Goal: Transaction & Acquisition: Purchase product/service

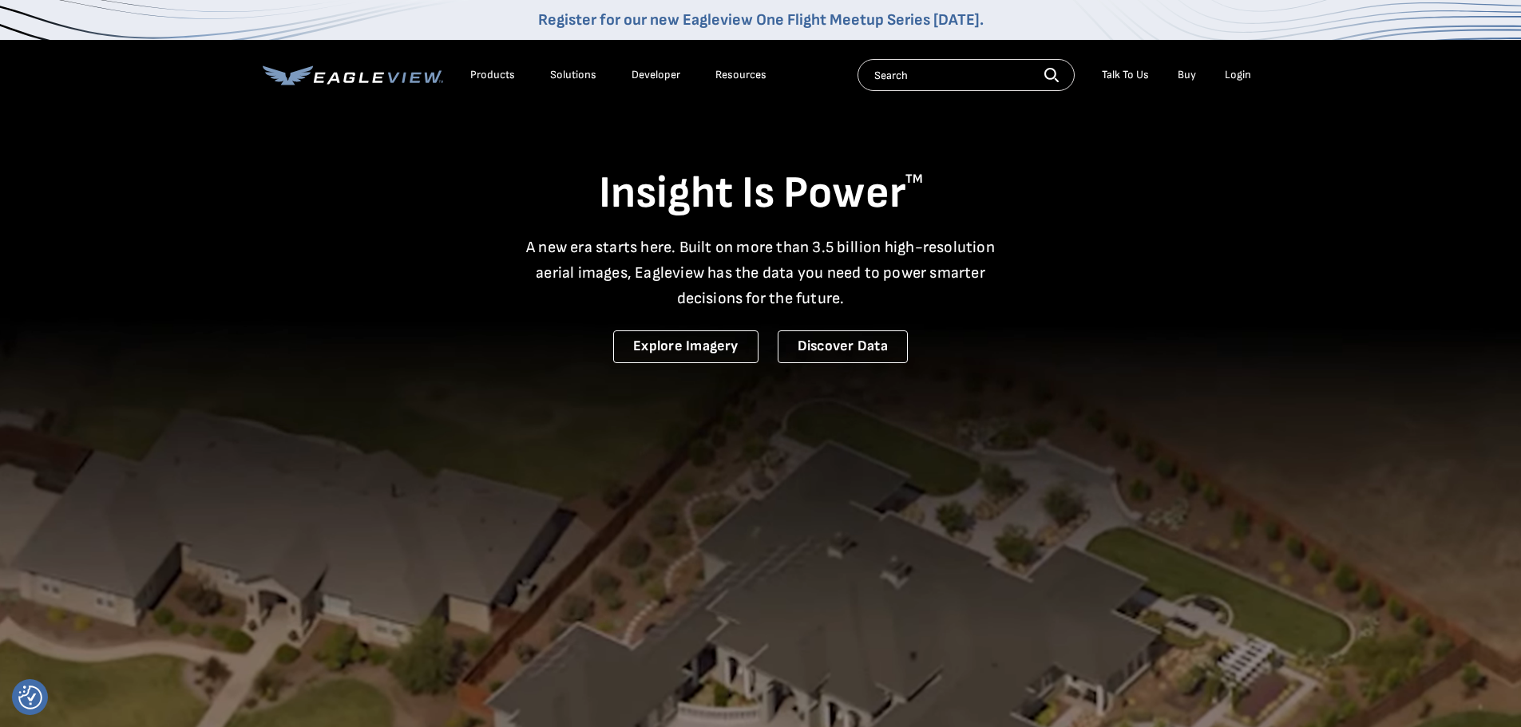
click at [1232, 77] on div "Login" at bounding box center [1237, 75] width 26 height 14
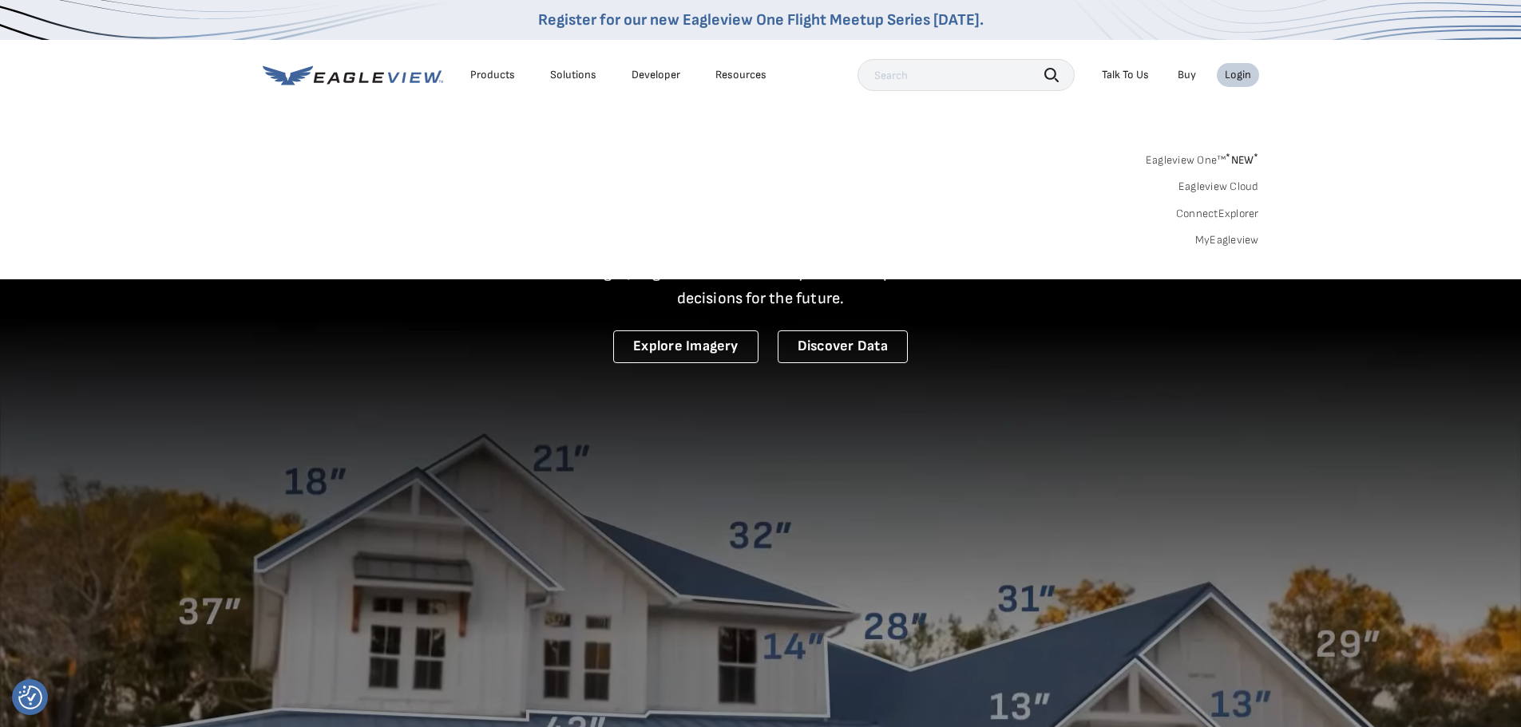
click at [1227, 241] on link "MyEagleview" at bounding box center [1227, 240] width 64 height 14
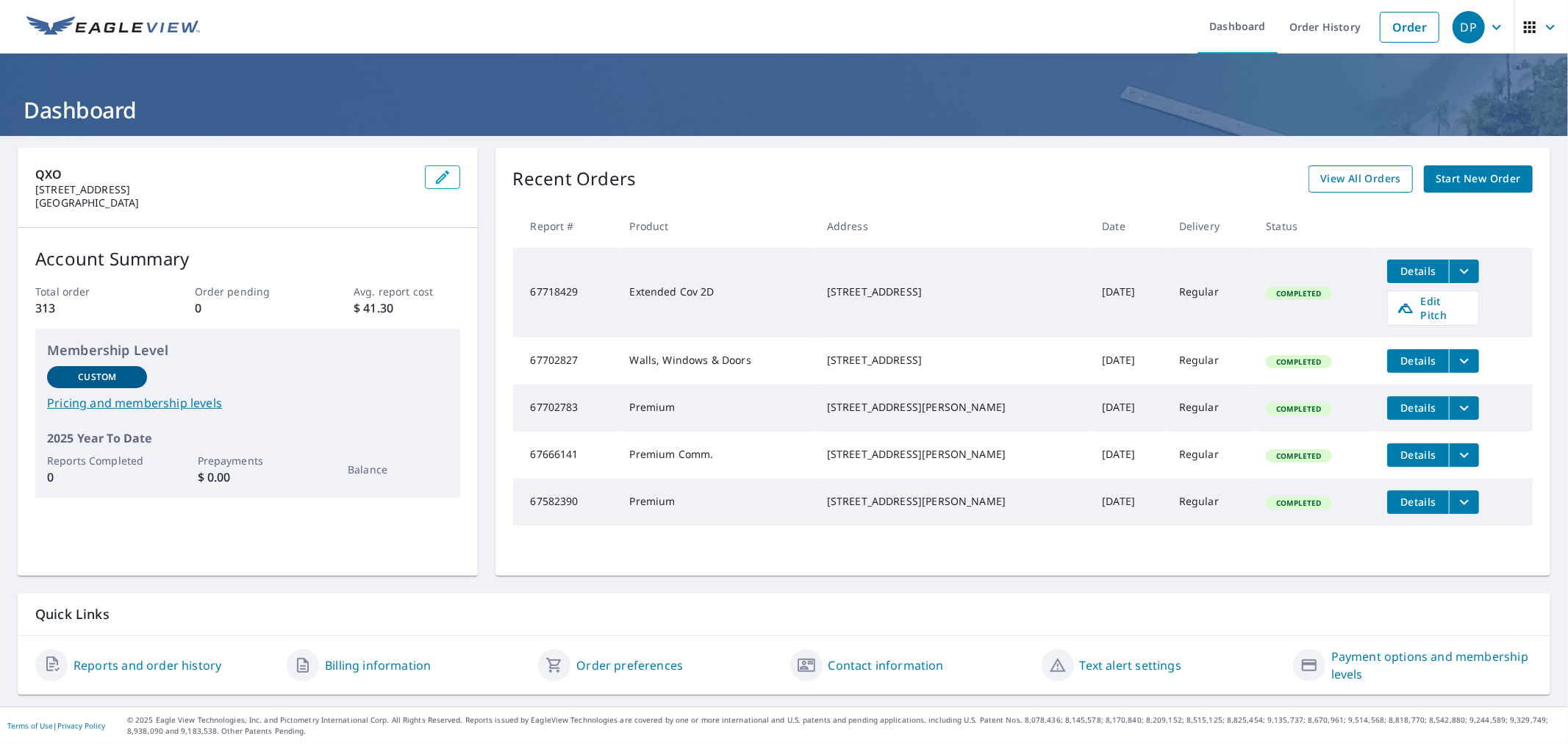
click at [1367, 169] on span "View All Orders" at bounding box center [1361, 179] width 81 height 18
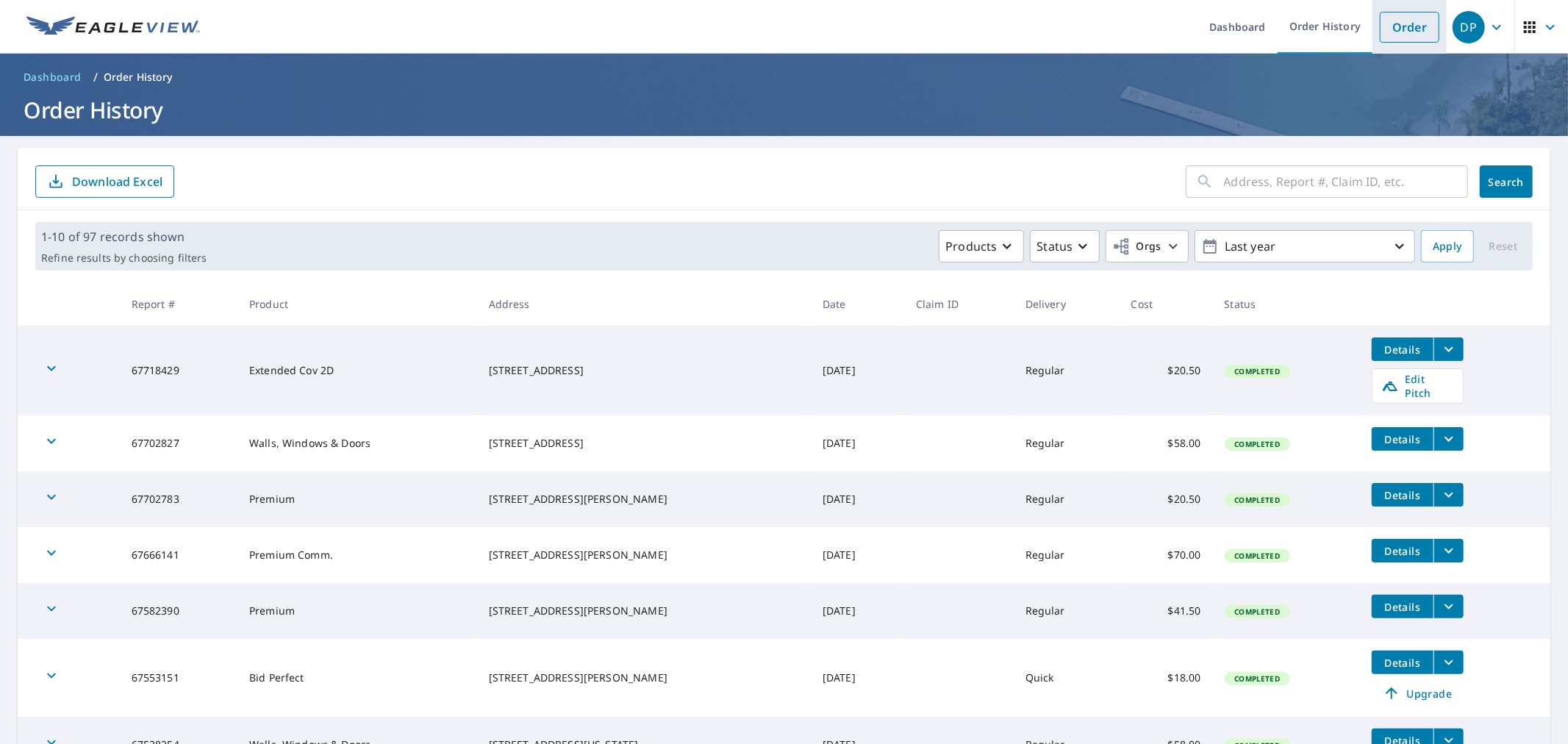
click at [1384, 28] on link "Order" at bounding box center [1409, 28] width 60 height 31
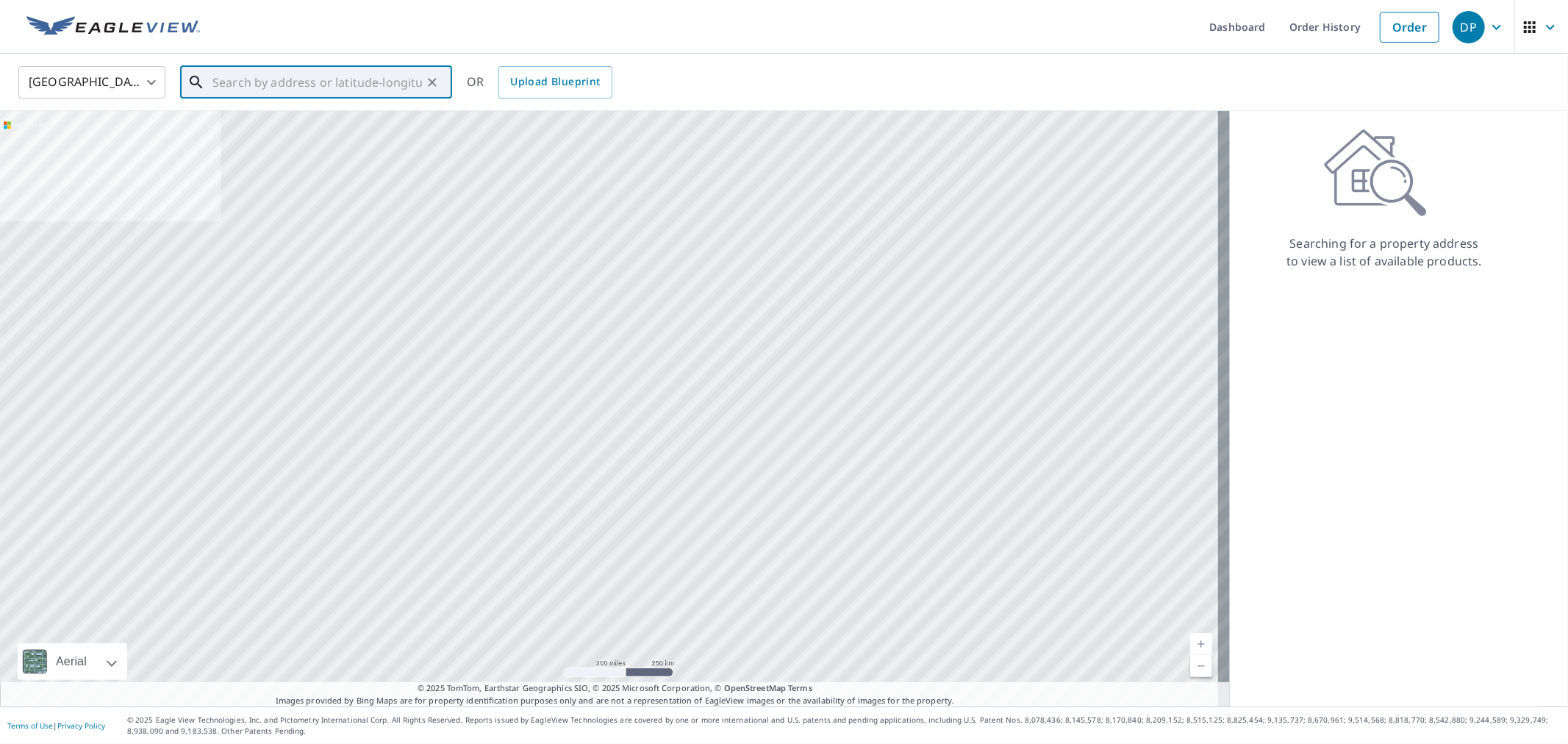
click at [237, 83] on input "text" at bounding box center [317, 82] width 209 height 41
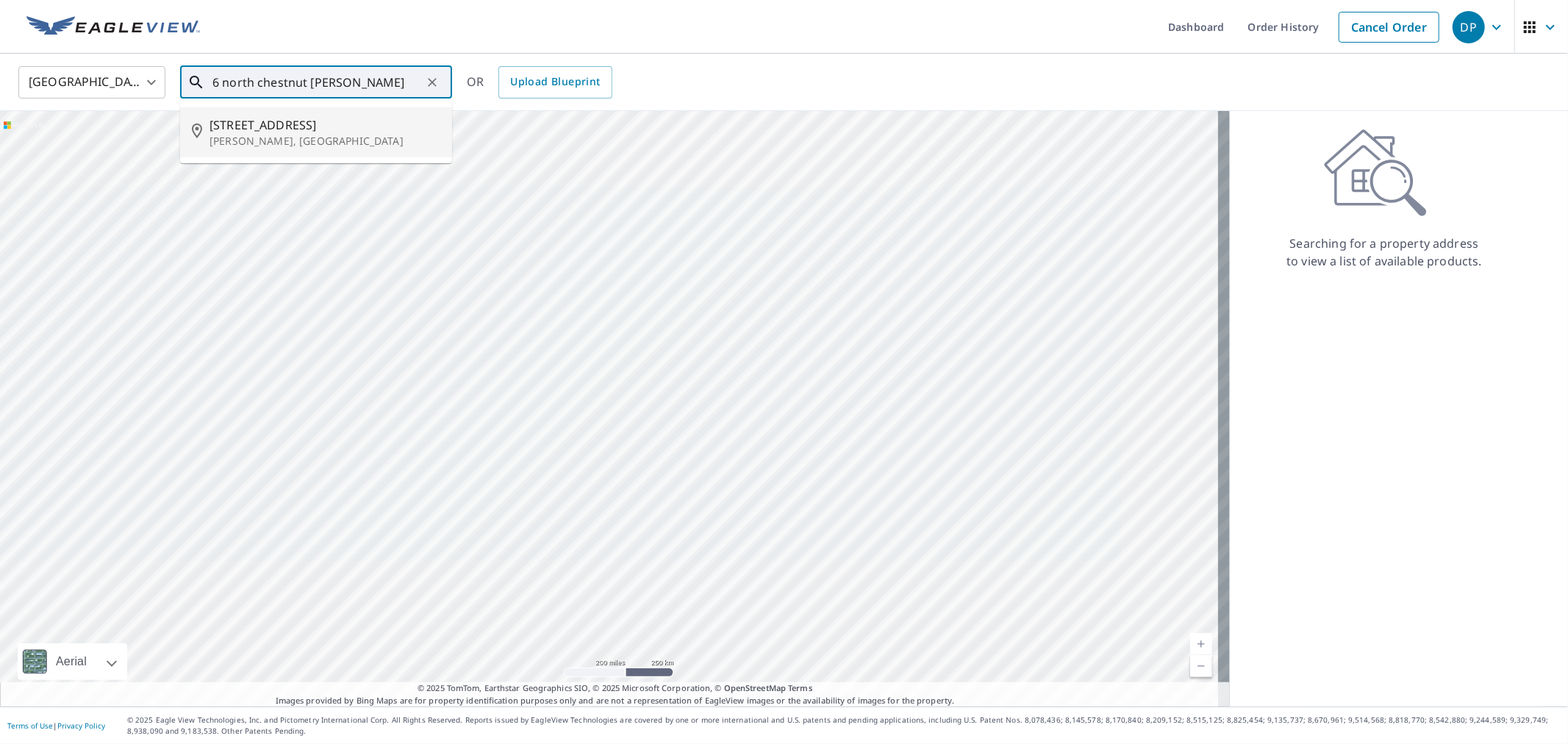
click at [259, 116] on span "[STREET_ADDRESS]" at bounding box center [324, 124] width 231 height 17
type input "[STREET_ADDRESS][PERSON_NAME]"
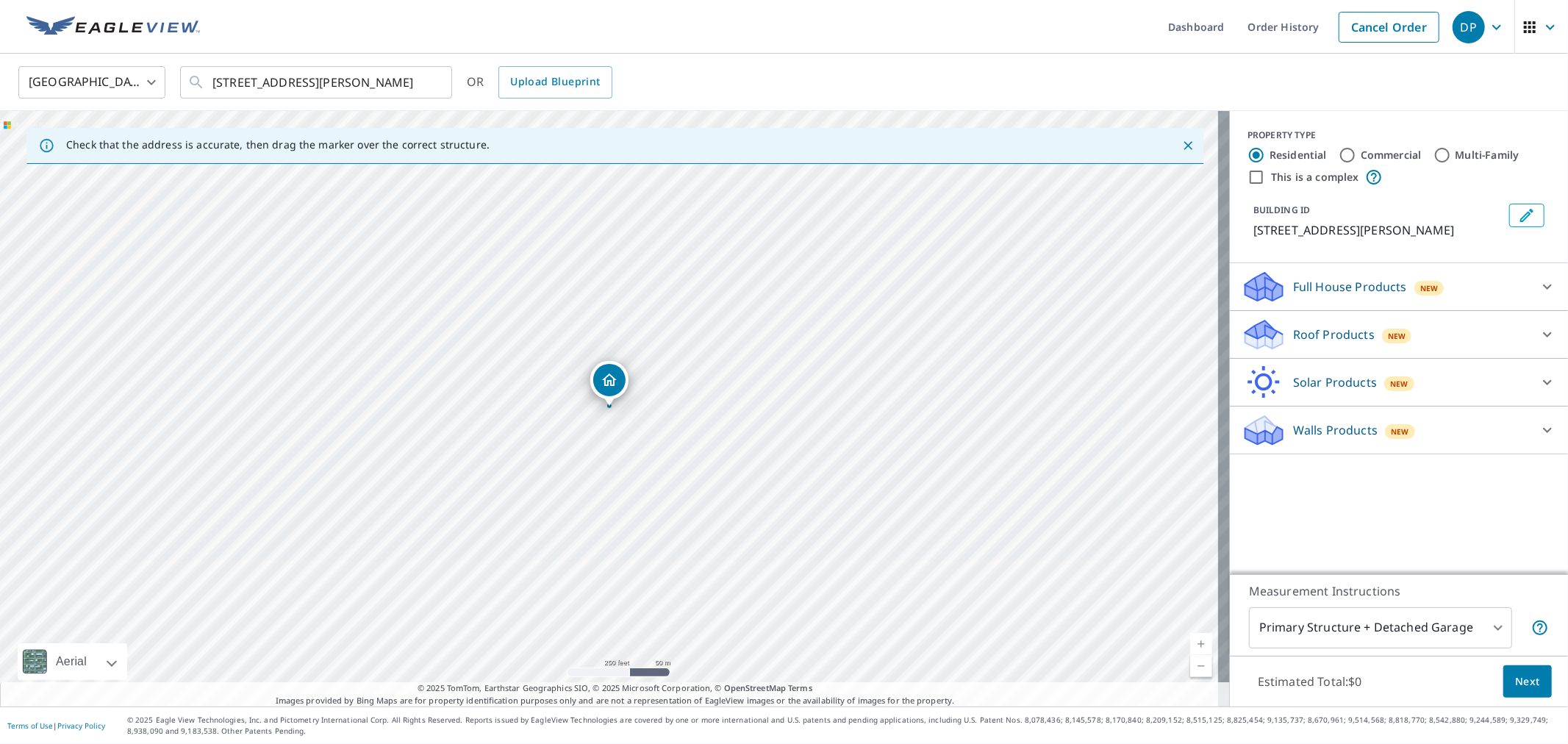
click at [1338, 331] on p "Roof Products" at bounding box center [1333, 334] width 82 height 17
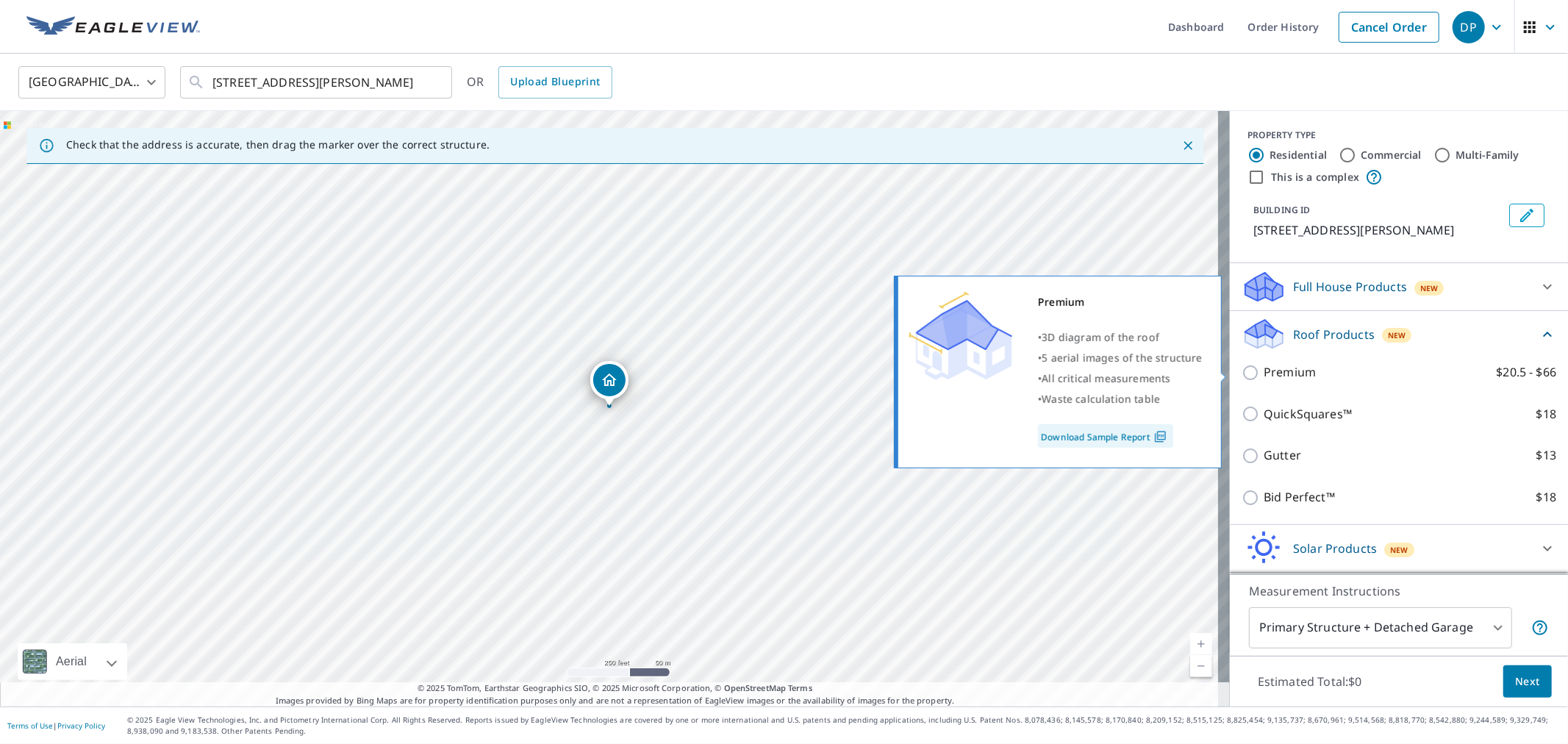
click at [1263, 378] on p "Premium" at bounding box center [1289, 372] width 52 height 18
click at [1260, 378] on input "Premium $20.5 - $66" at bounding box center [1252, 372] width 22 height 17
checkbox input "true"
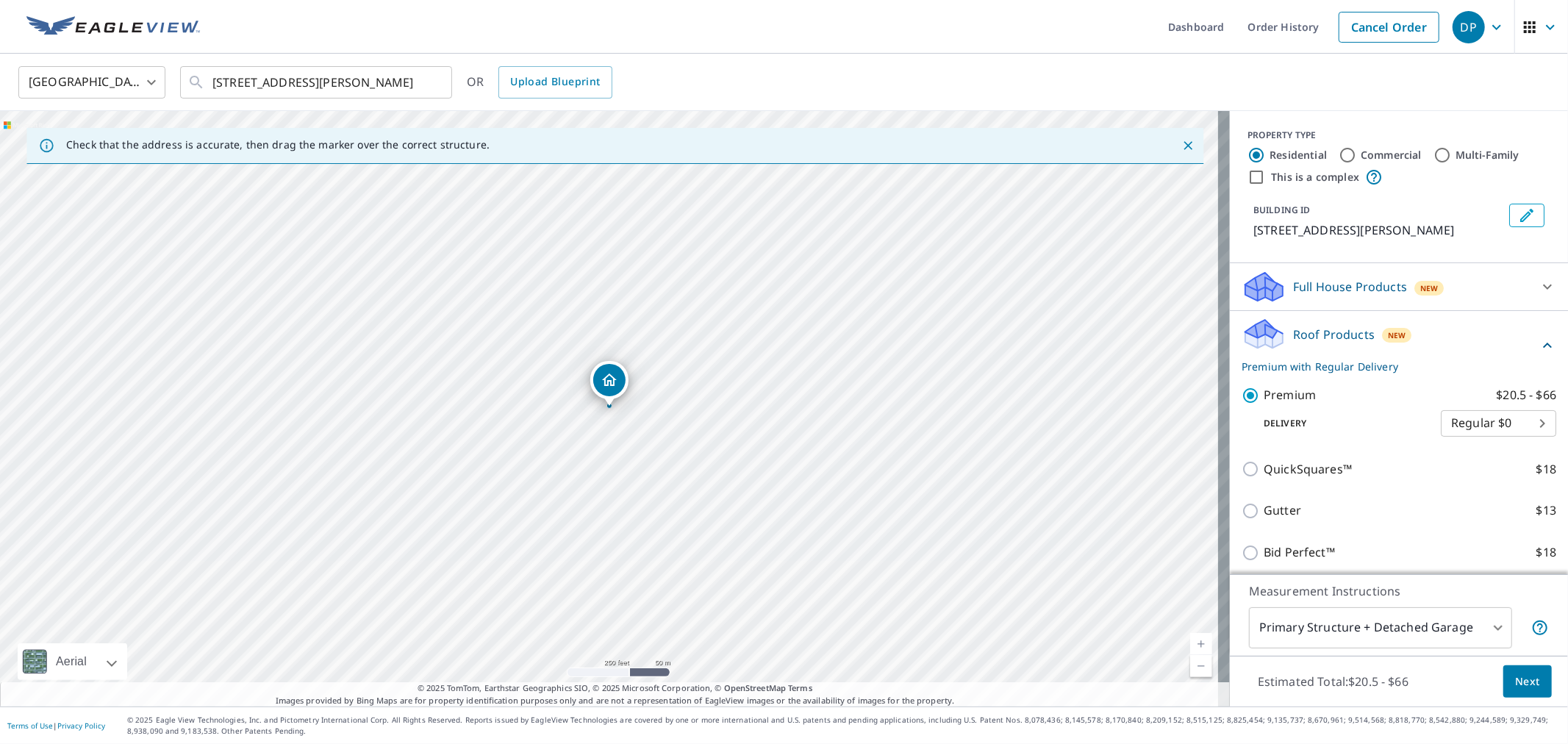
click at [1527, 675] on span "Next" at bounding box center [1527, 681] width 25 height 18
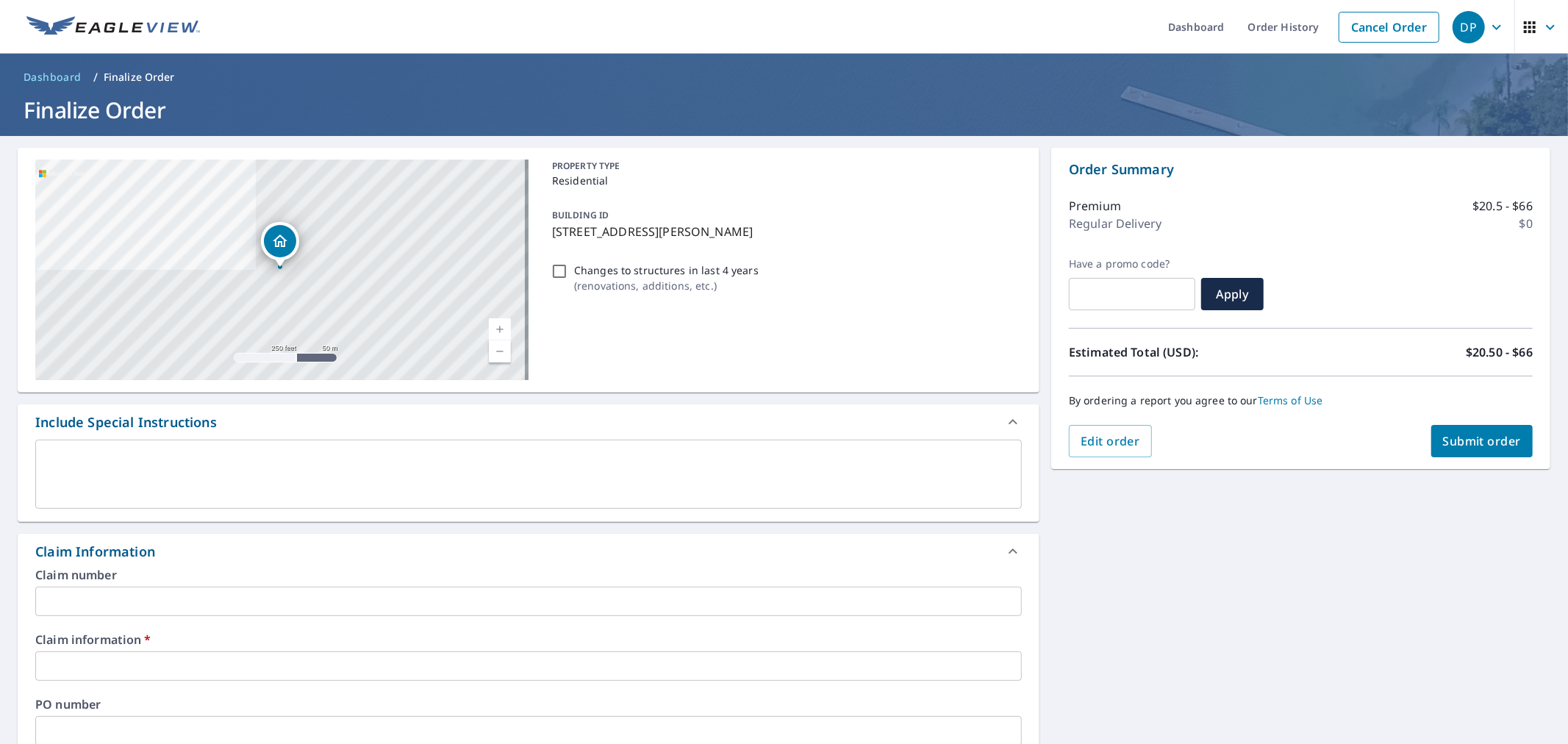
click at [199, 668] on input "text" at bounding box center [528, 666] width 986 height 29
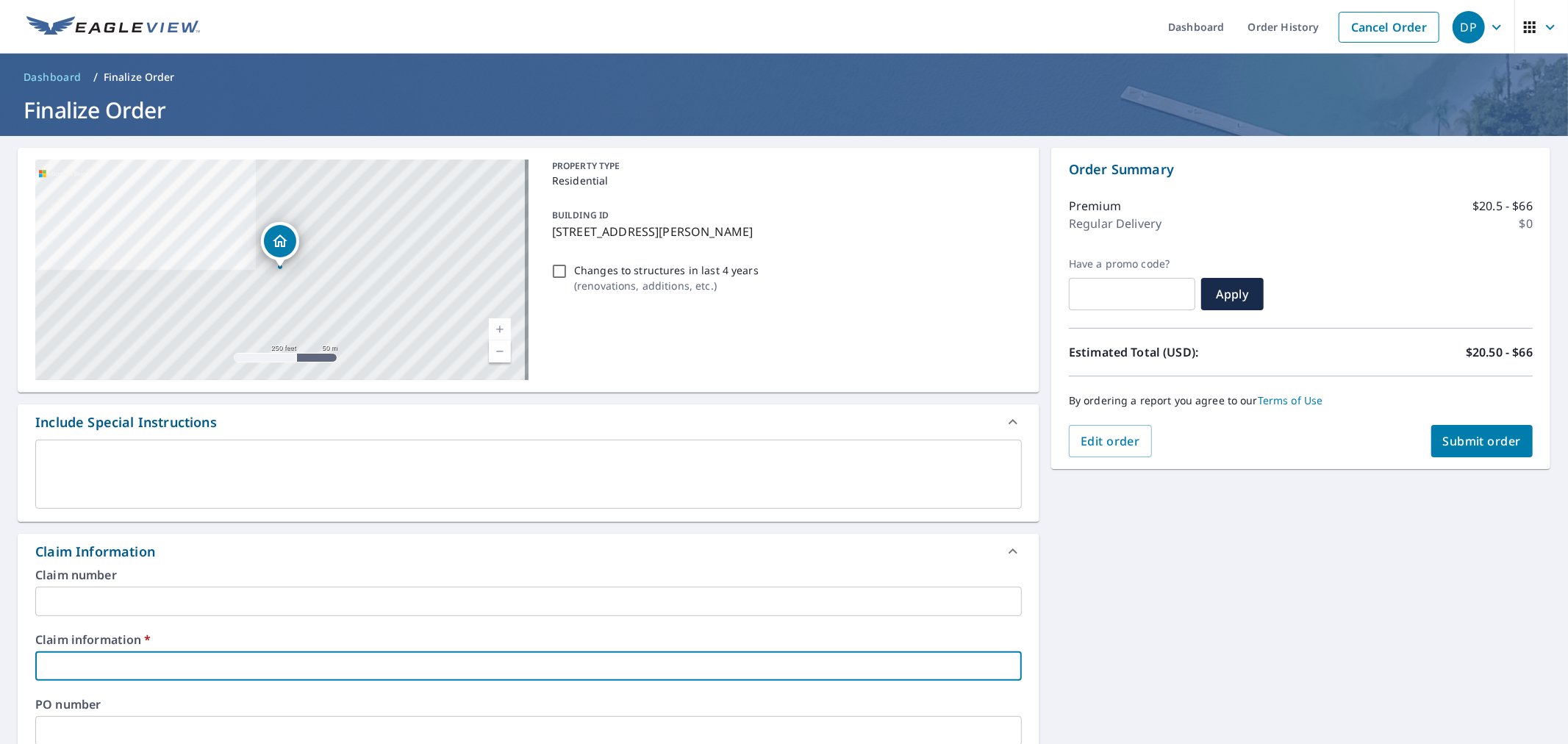
type input "419669"
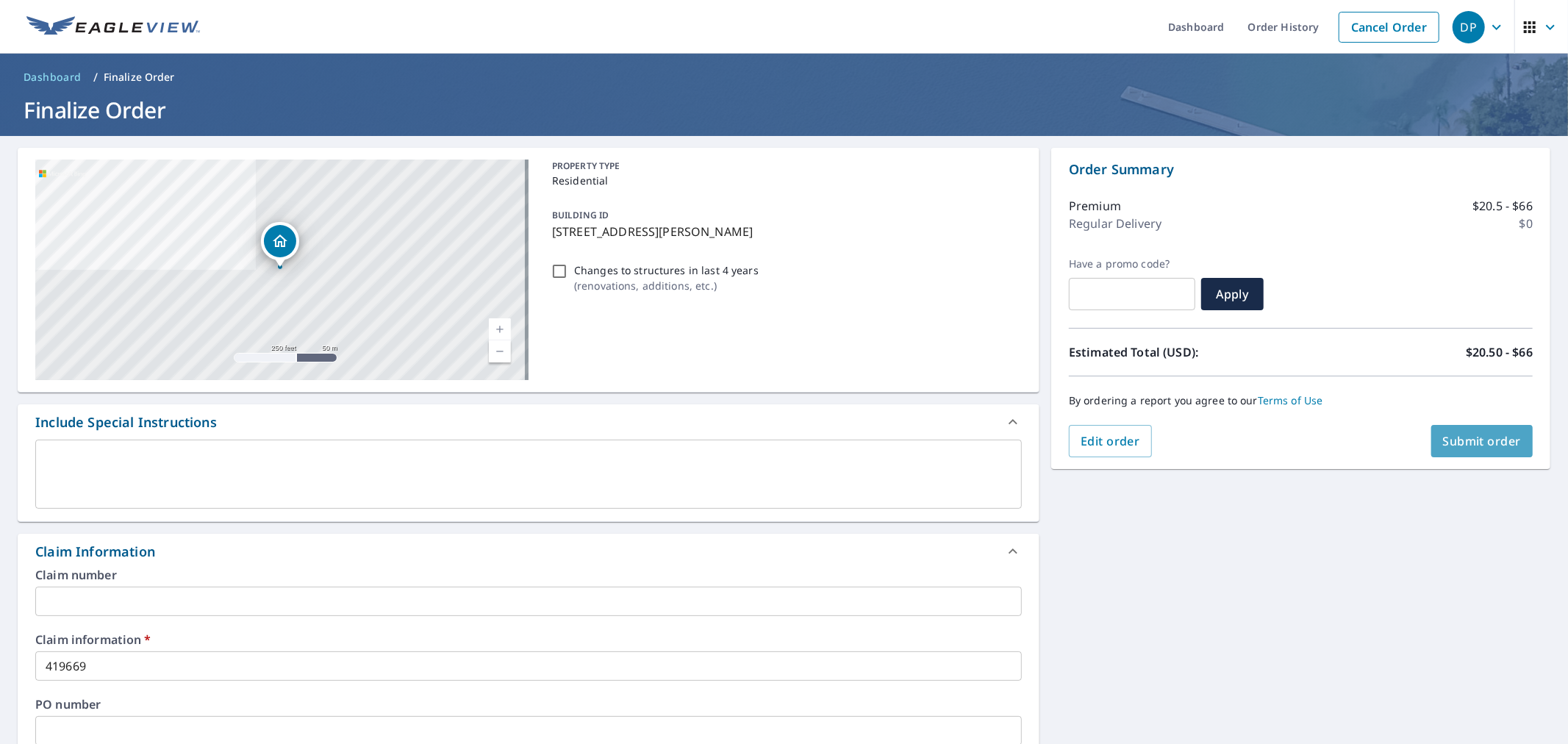
click at [1448, 435] on span "Submit order" at bounding box center [1481, 441] width 78 height 17
checkbox input "true"
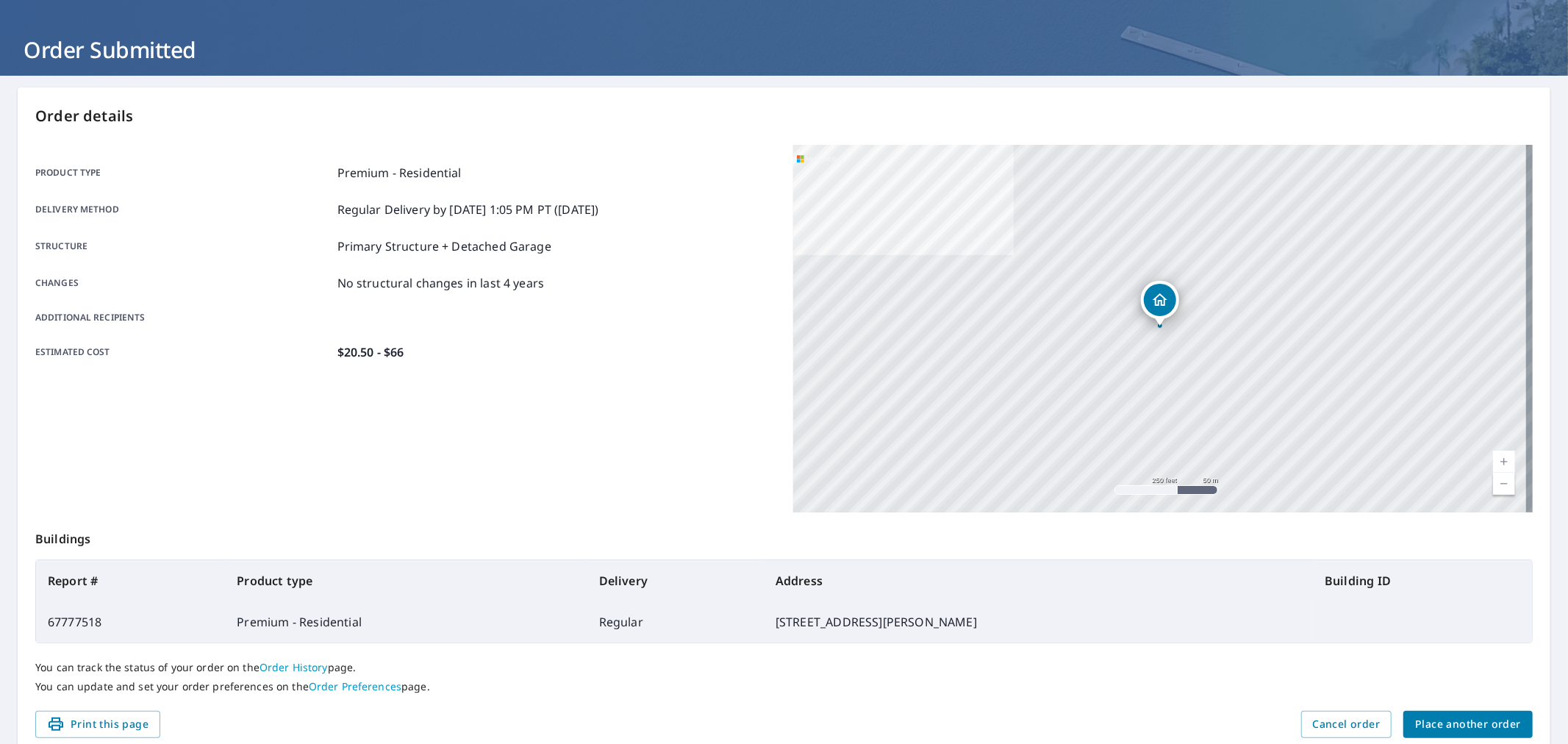
scroll to position [121, 0]
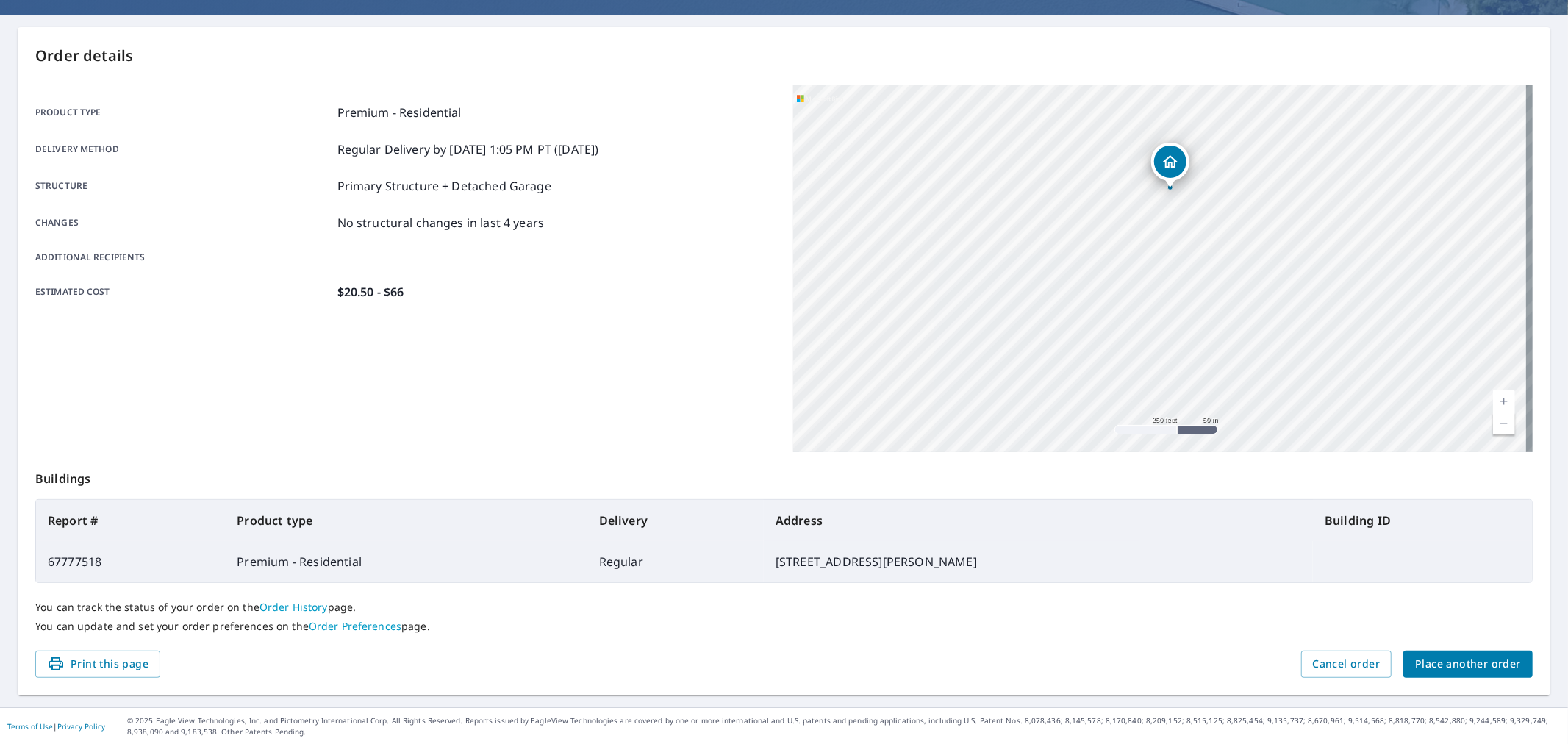
drag, startPoint x: 1291, startPoint y: 253, endPoint x: 1201, endPoint y: 200, distance: 104.4
click at [1201, 200] on div "[STREET_ADDRESS][PERSON_NAME]" at bounding box center [1163, 268] width 740 height 367
click at [1098, 304] on div "[STREET_ADDRESS][PERSON_NAME]" at bounding box center [1163, 268] width 740 height 367
